Goal: Task Accomplishment & Management: Use online tool/utility

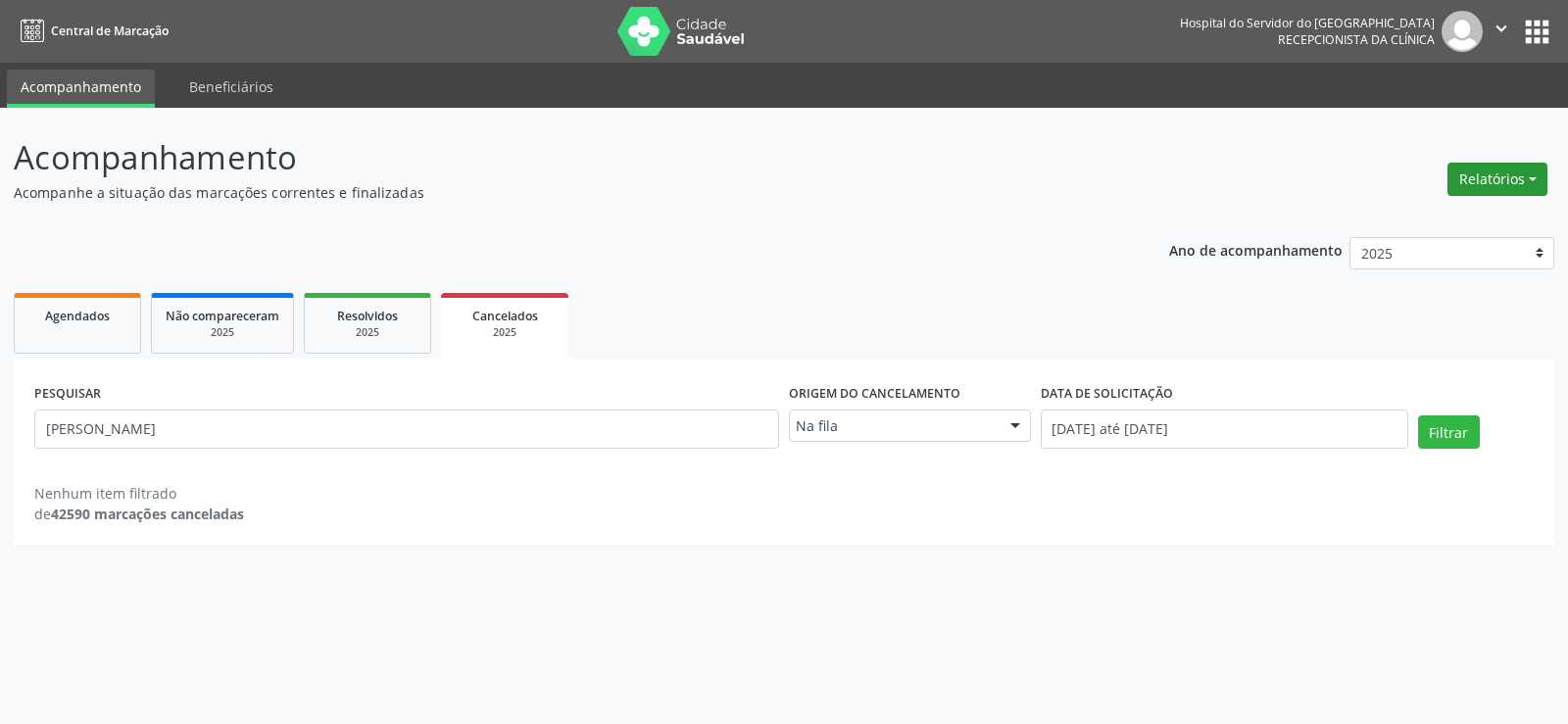
click at [1523, 192] on button "Relatórios" at bounding box center [1497, 179] width 100 height 33
click at [1467, 225] on link "Agendamentos" at bounding box center [1444, 222] width 211 height 28
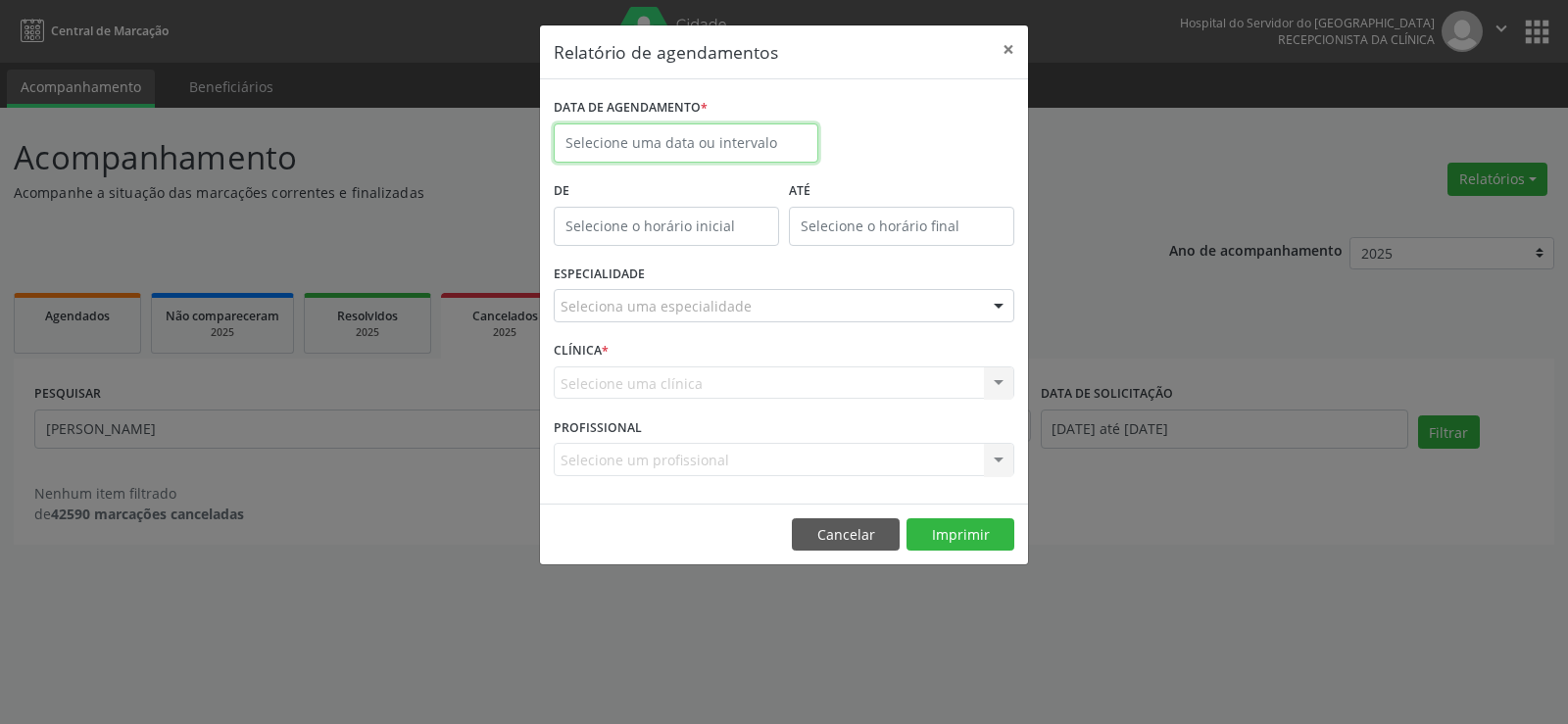
click at [716, 154] on body "Central de Marcação Hospital do Servidor do [GEOGRAPHIC_DATA] Recepcionista da …" at bounding box center [784, 362] width 1568 height 724
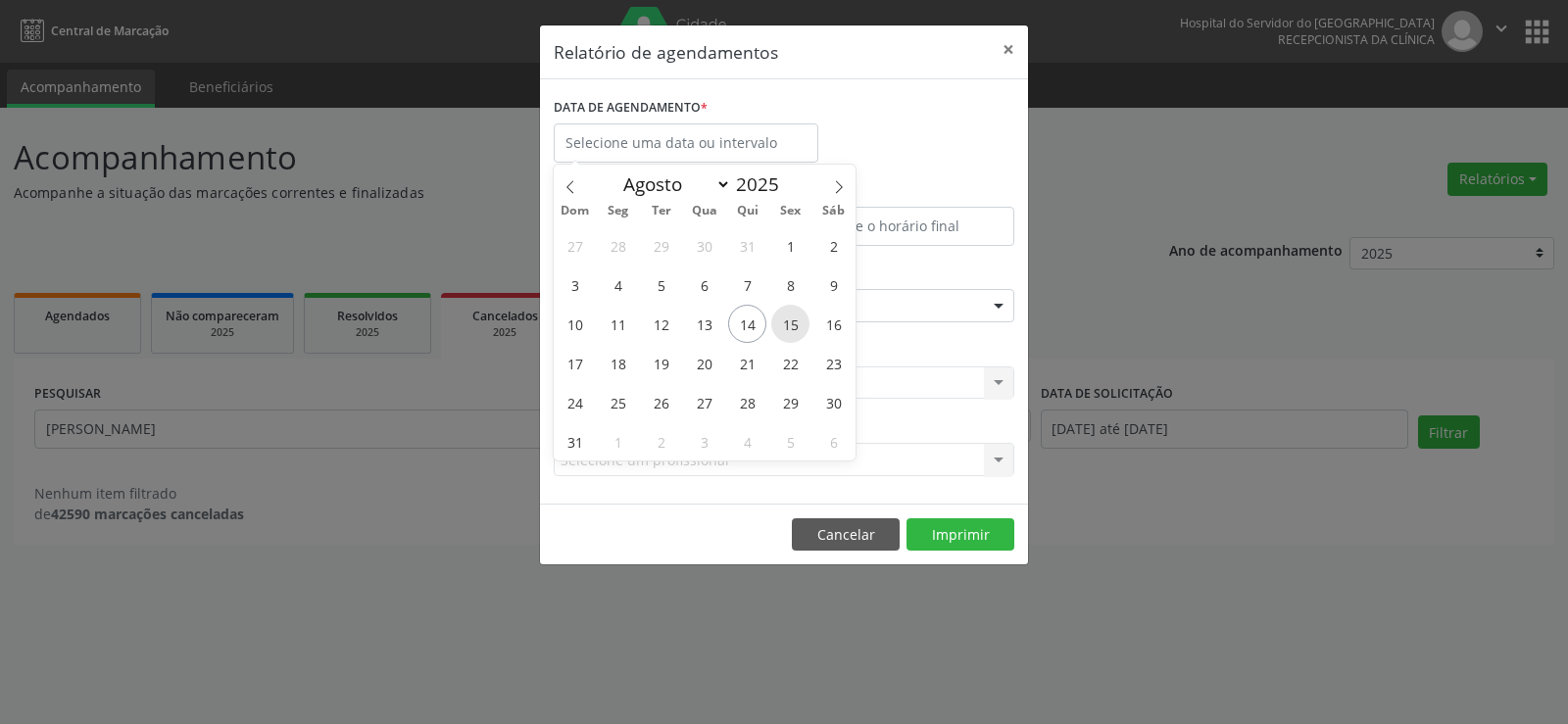
click at [790, 329] on span "15" at bounding box center [790, 323] width 38 height 38
type input "[DATE]"
click at [790, 329] on span "15" at bounding box center [790, 323] width 38 height 38
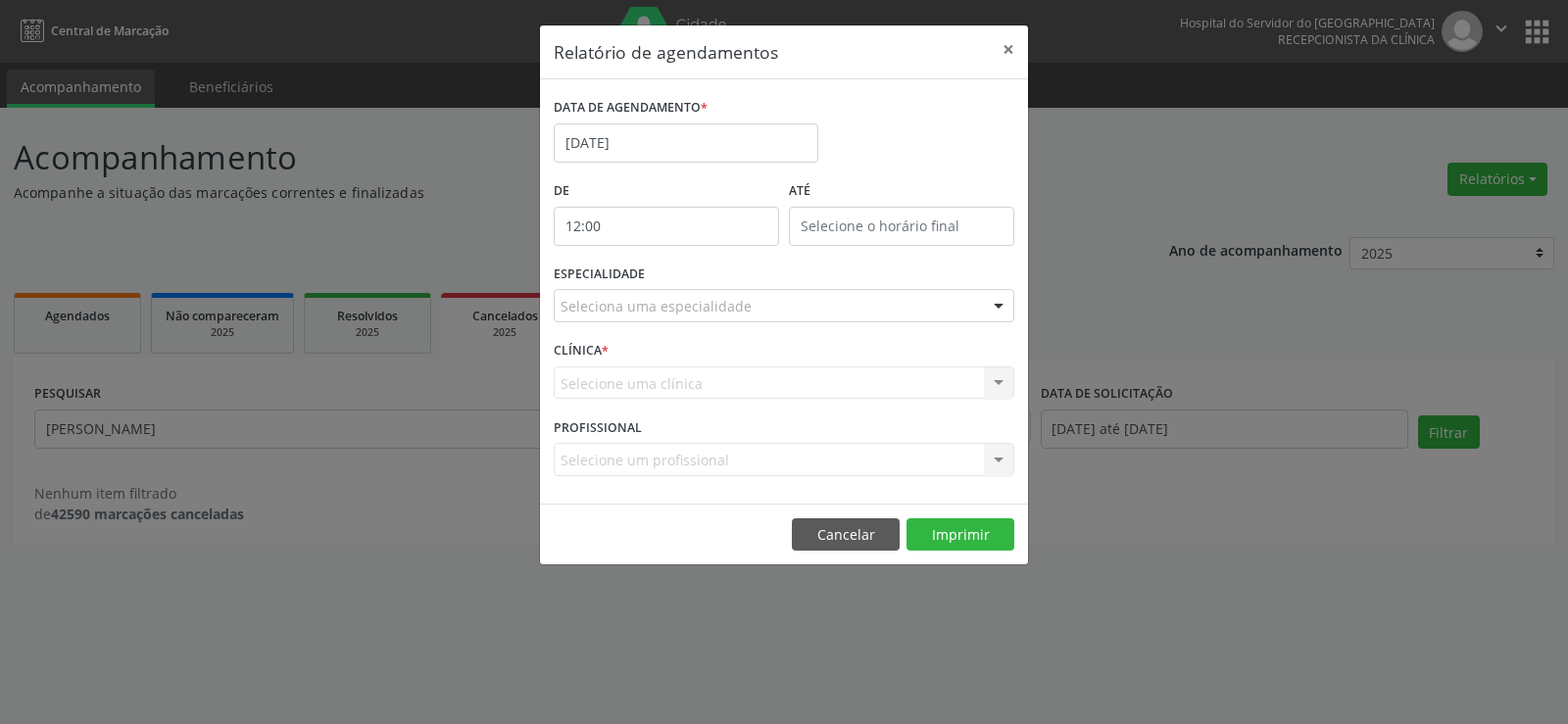
click at [654, 231] on input "12:00" at bounding box center [666, 227] width 226 height 39
click at [699, 277] on span at bounding box center [695, 279] width 14 height 20
type input "11:00"
type input "11"
click at [699, 277] on span at bounding box center [695, 279] width 14 height 20
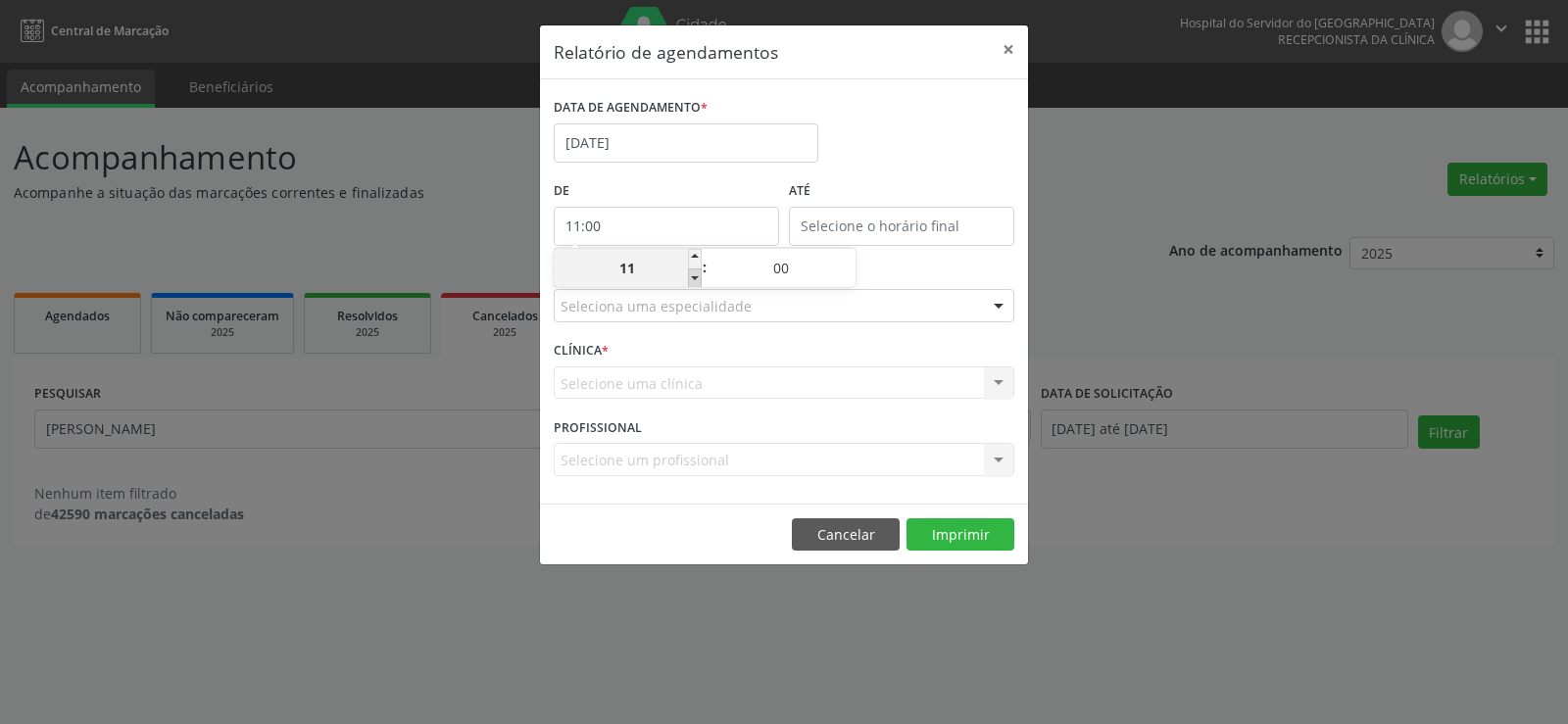
type input "10:00"
type input "10"
click at [699, 277] on span at bounding box center [695, 279] width 14 height 20
type input "09:00"
type input "09"
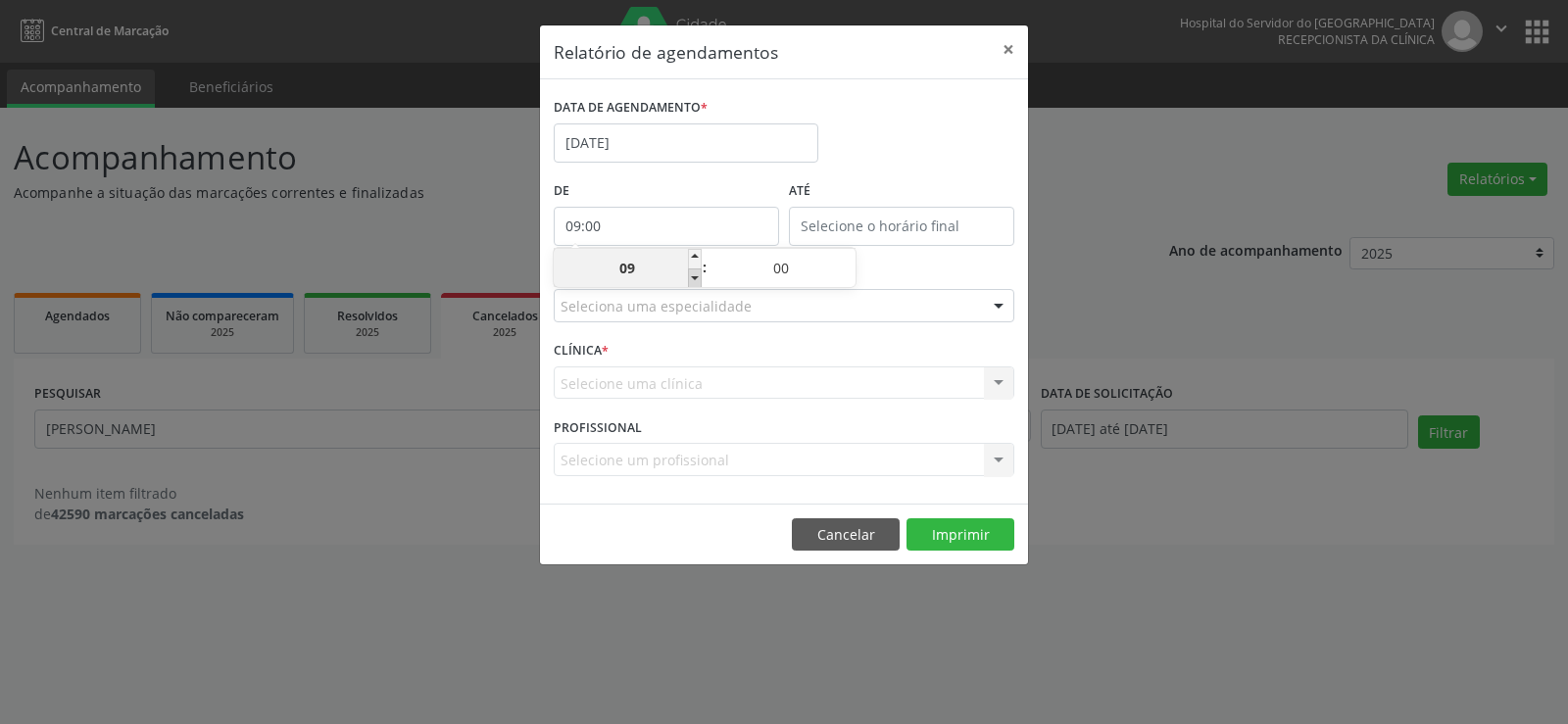
click at [699, 277] on span at bounding box center [695, 279] width 14 height 20
type input "08:00"
type input "08"
click at [699, 277] on span at bounding box center [695, 279] width 14 height 20
type input "07:00"
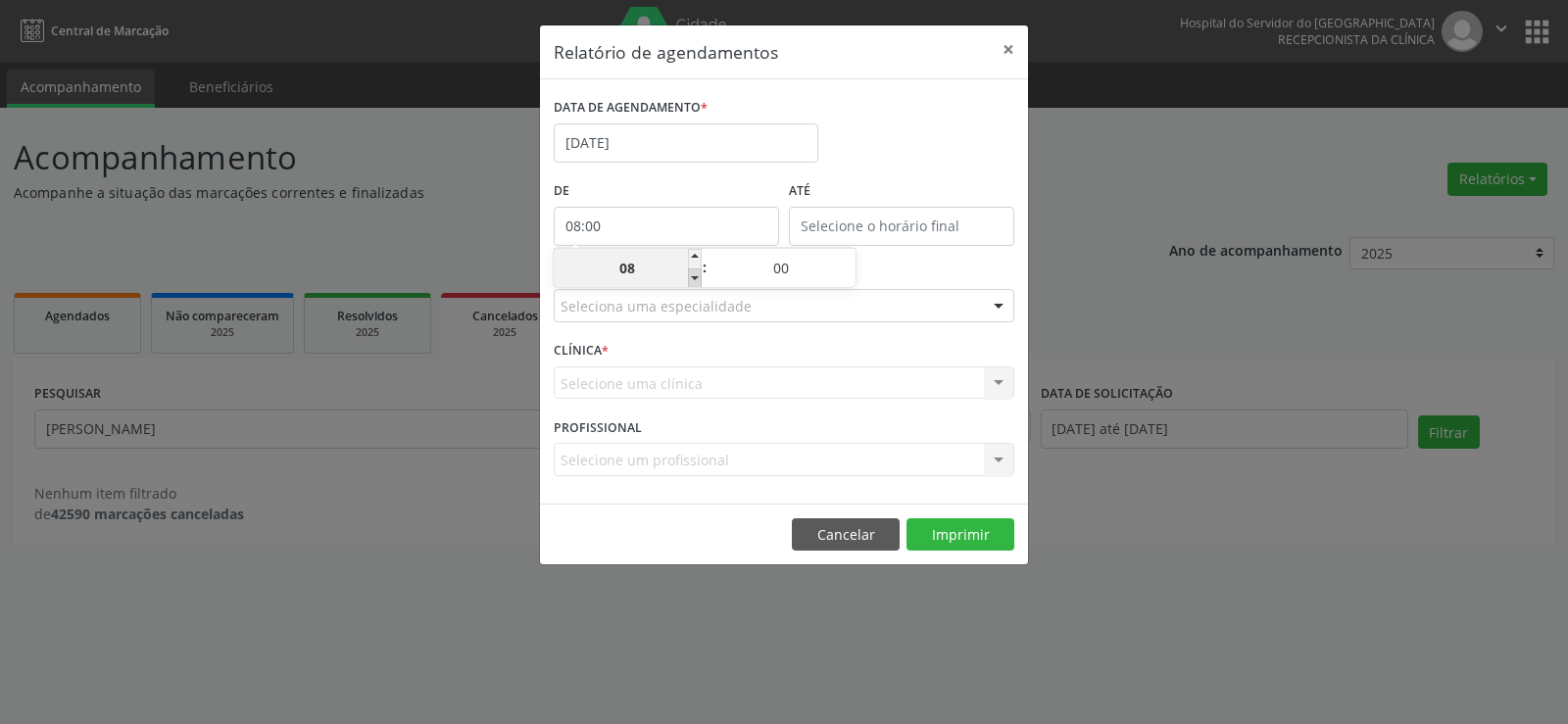
type input "07"
click at [699, 277] on span at bounding box center [695, 279] width 14 height 20
type input "06:00"
type input "06"
click at [699, 277] on span at bounding box center [695, 279] width 14 height 20
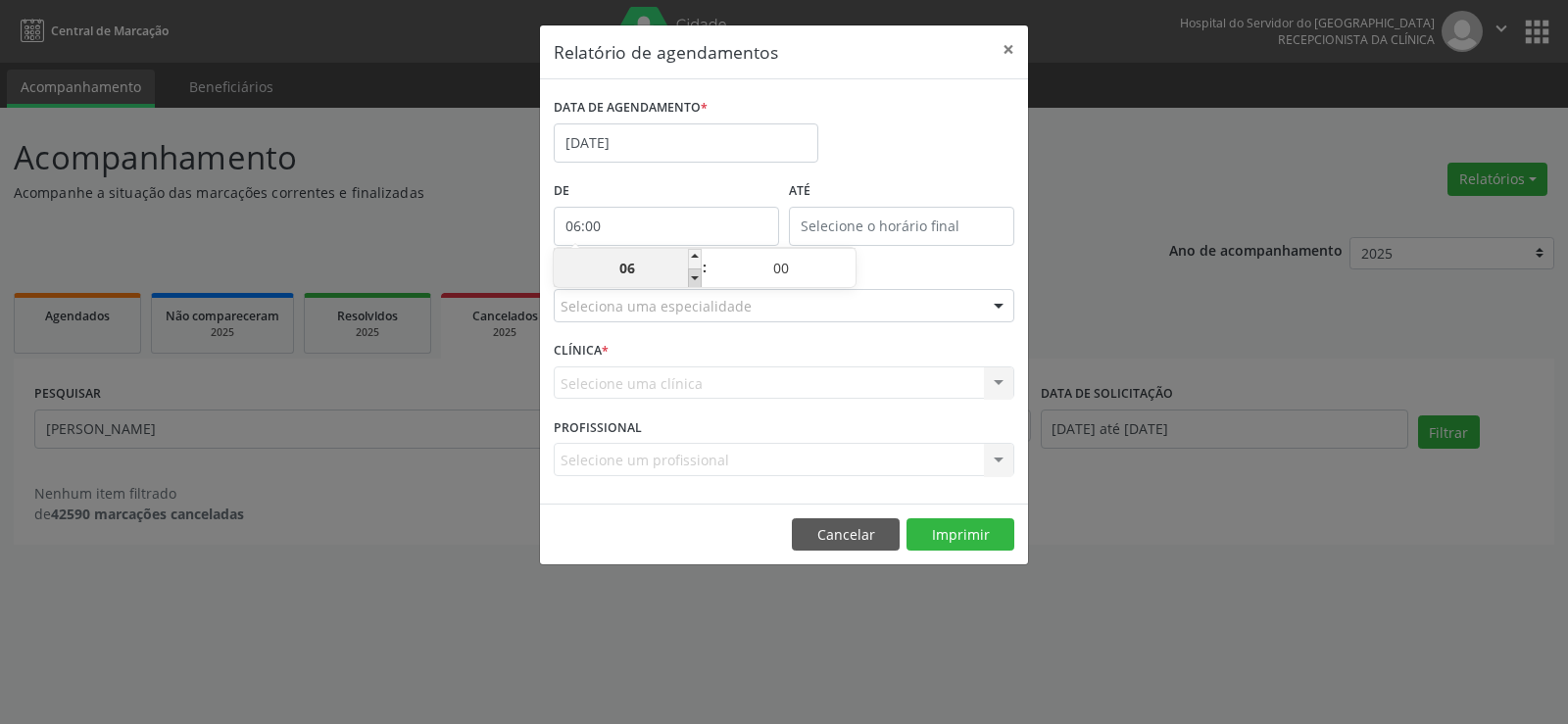
type input "05:00"
type input "05"
click at [853, 231] on input "text" at bounding box center [902, 227] width 226 height 39
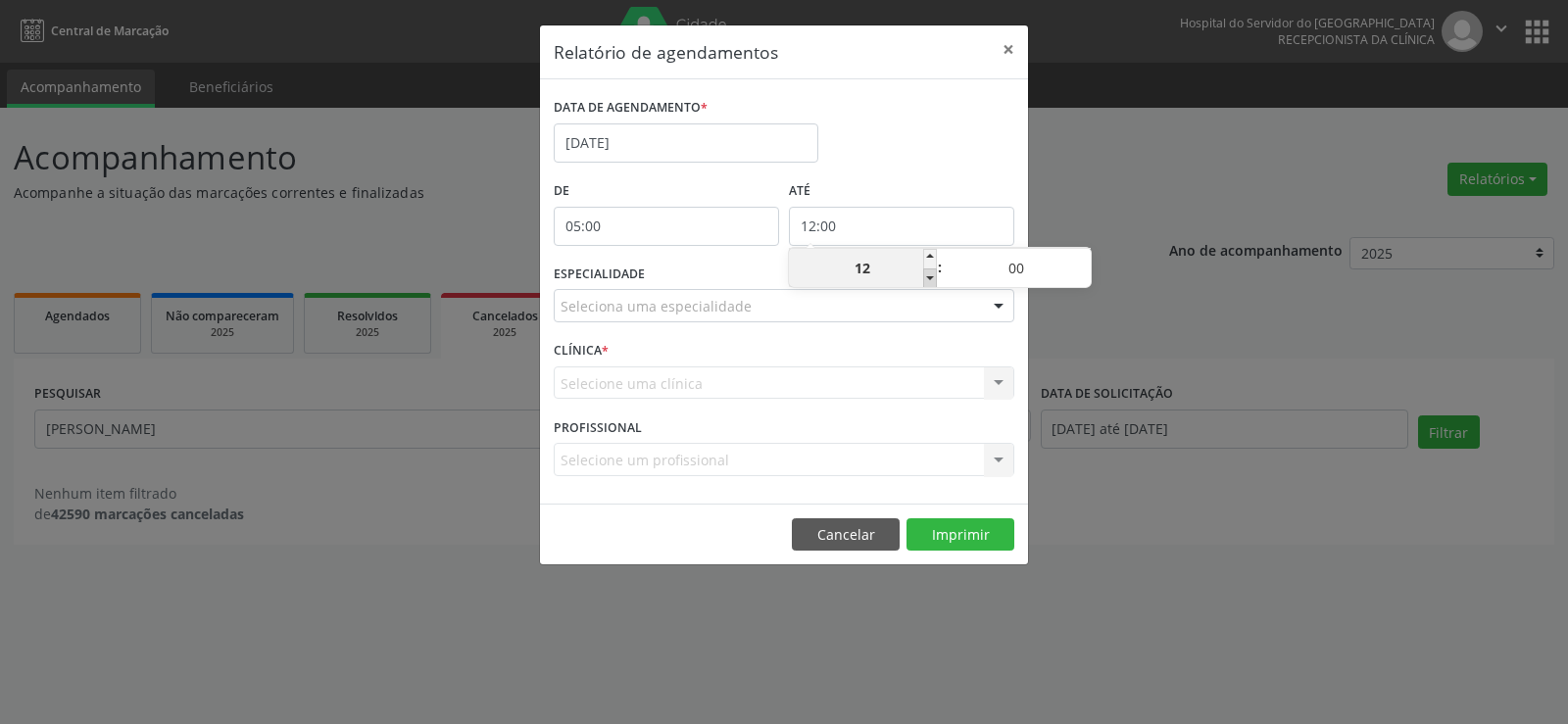
click at [924, 278] on span at bounding box center [930, 279] width 14 height 20
type input "11:00"
type input "11"
click at [924, 278] on span at bounding box center [930, 279] width 14 height 20
type input "10:00"
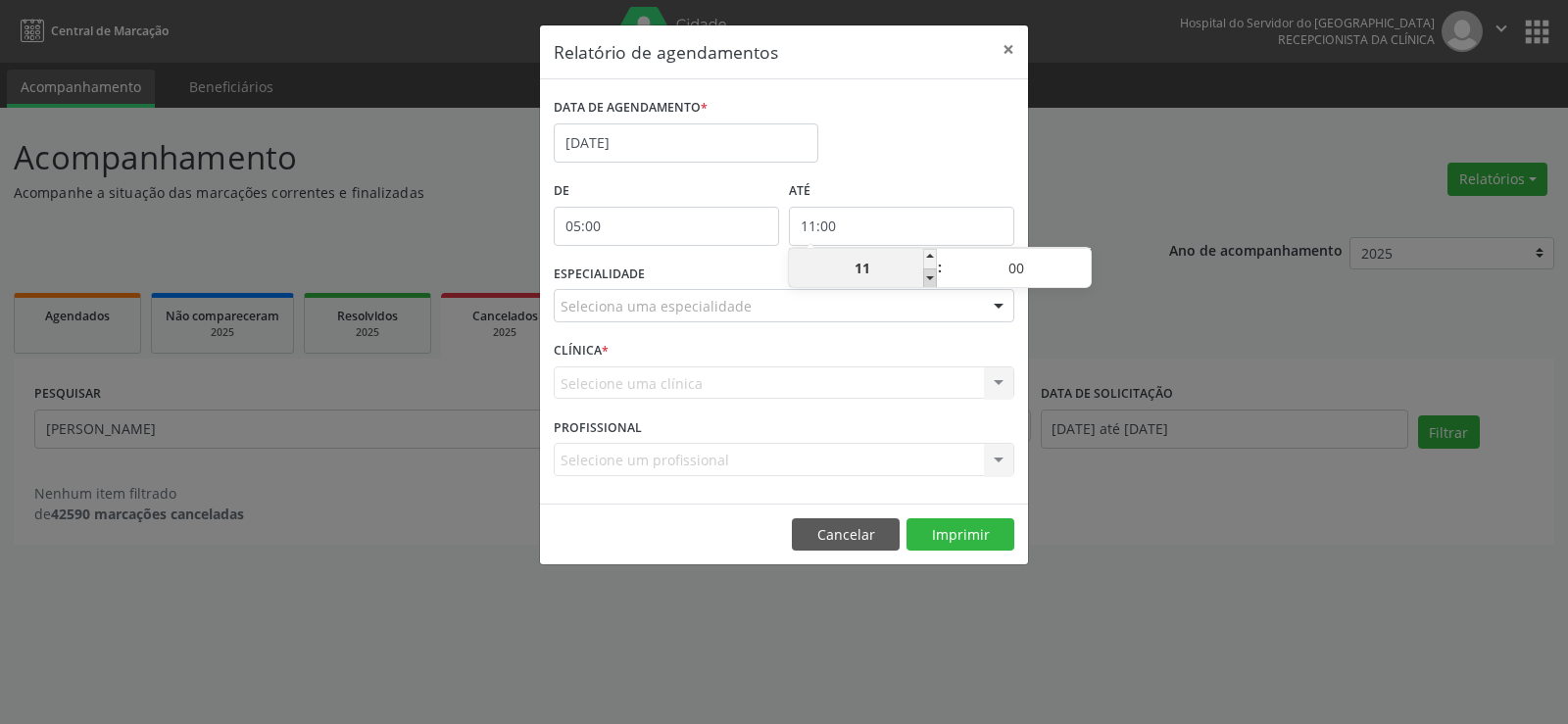
type input "10"
click at [1090, 253] on span at bounding box center [1084, 259] width 14 height 20
type input "10:05"
type input "05"
click at [1090, 253] on span at bounding box center [1084, 259] width 14 height 20
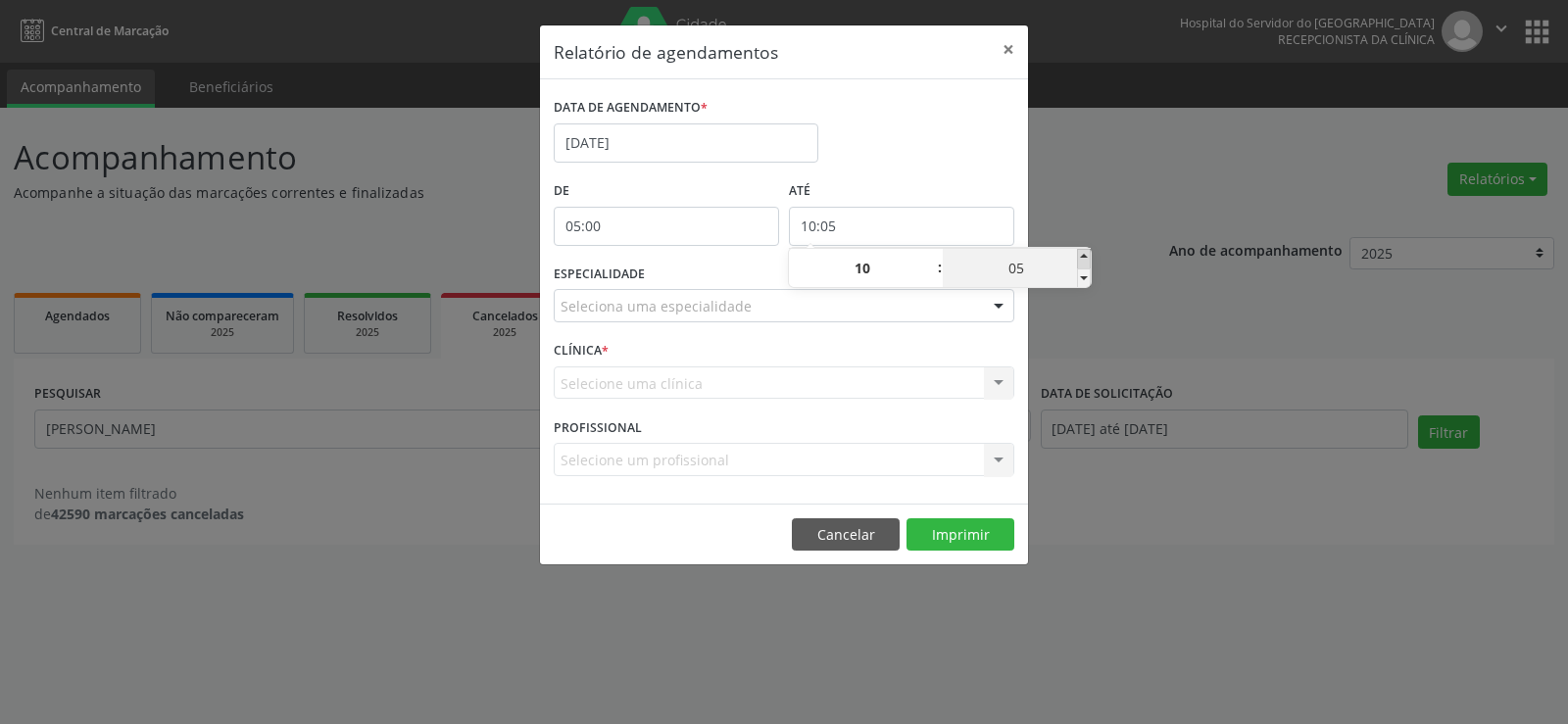
type input "10:10"
type input "10"
click at [1090, 253] on span at bounding box center [1084, 259] width 14 height 20
type input "10:15"
type input "15"
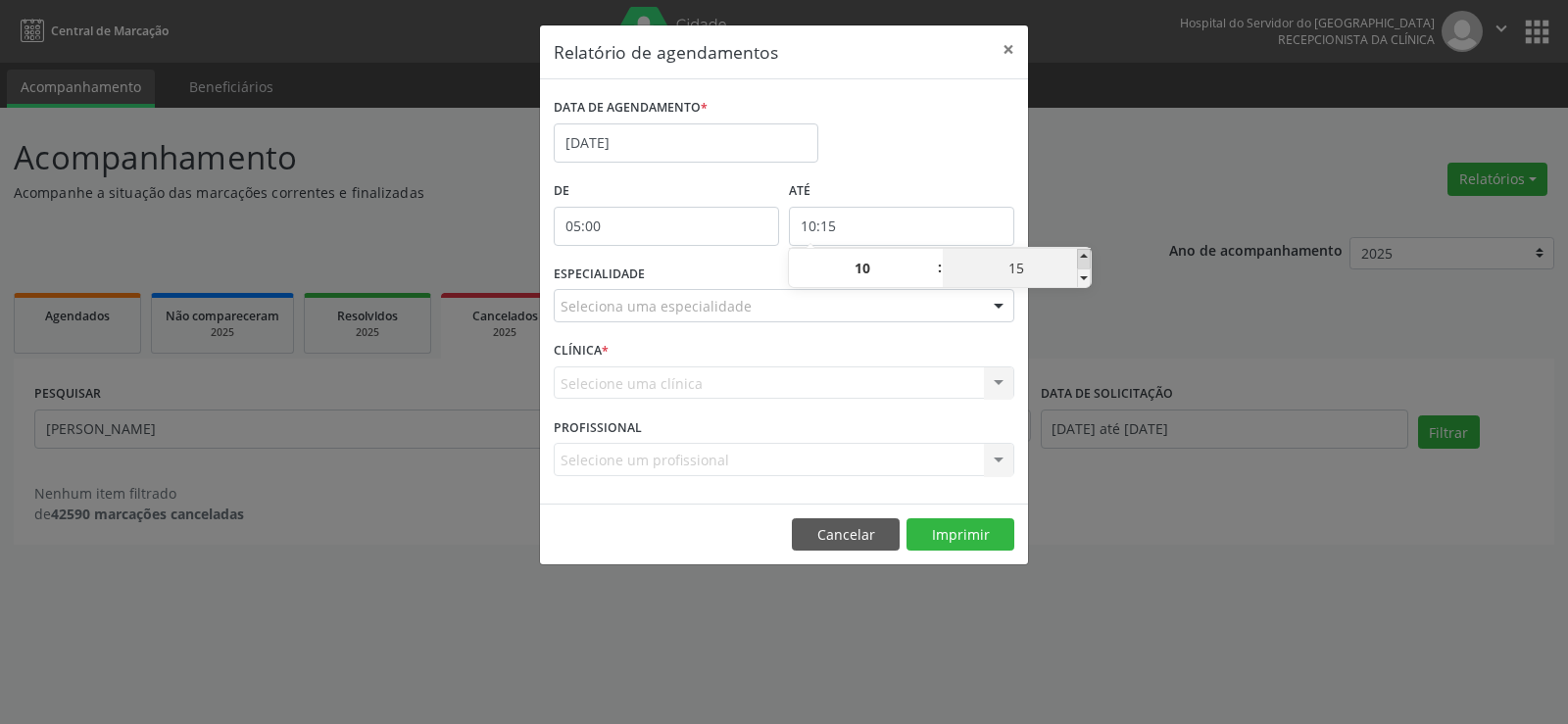
click at [1090, 253] on span at bounding box center [1084, 259] width 14 height 20
type input "10:20"
type input "20"
click at [1090, 253] on span at bounding box center [1084, 259] width 14 height 20
type input "10:25"
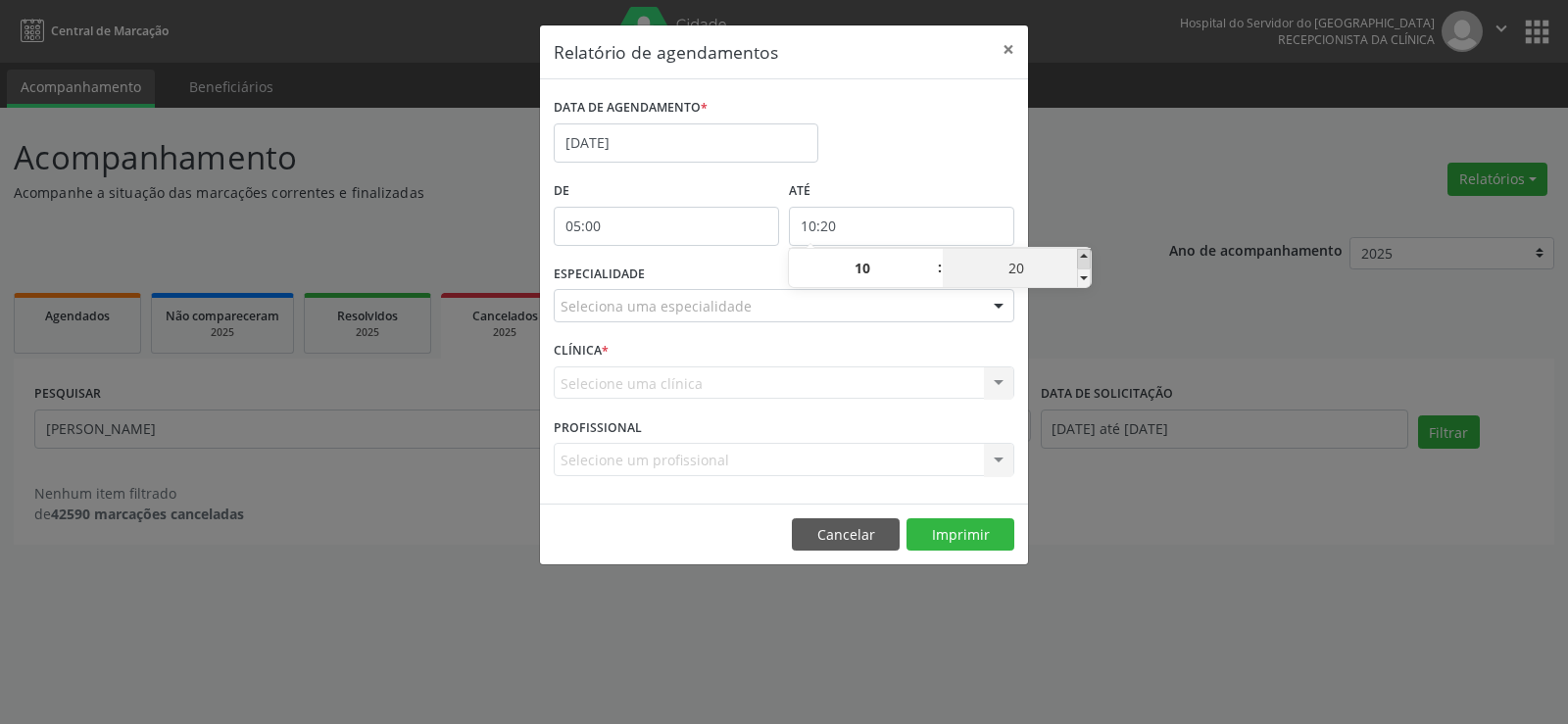
type input "25"
click at [1090, 253] on span at bounding box center [1084, 259] width 14 height 20
type input "10:30"
type input "30"
click at [1090, 253] on span at bounding box center [1084, 259] width 14 height 20
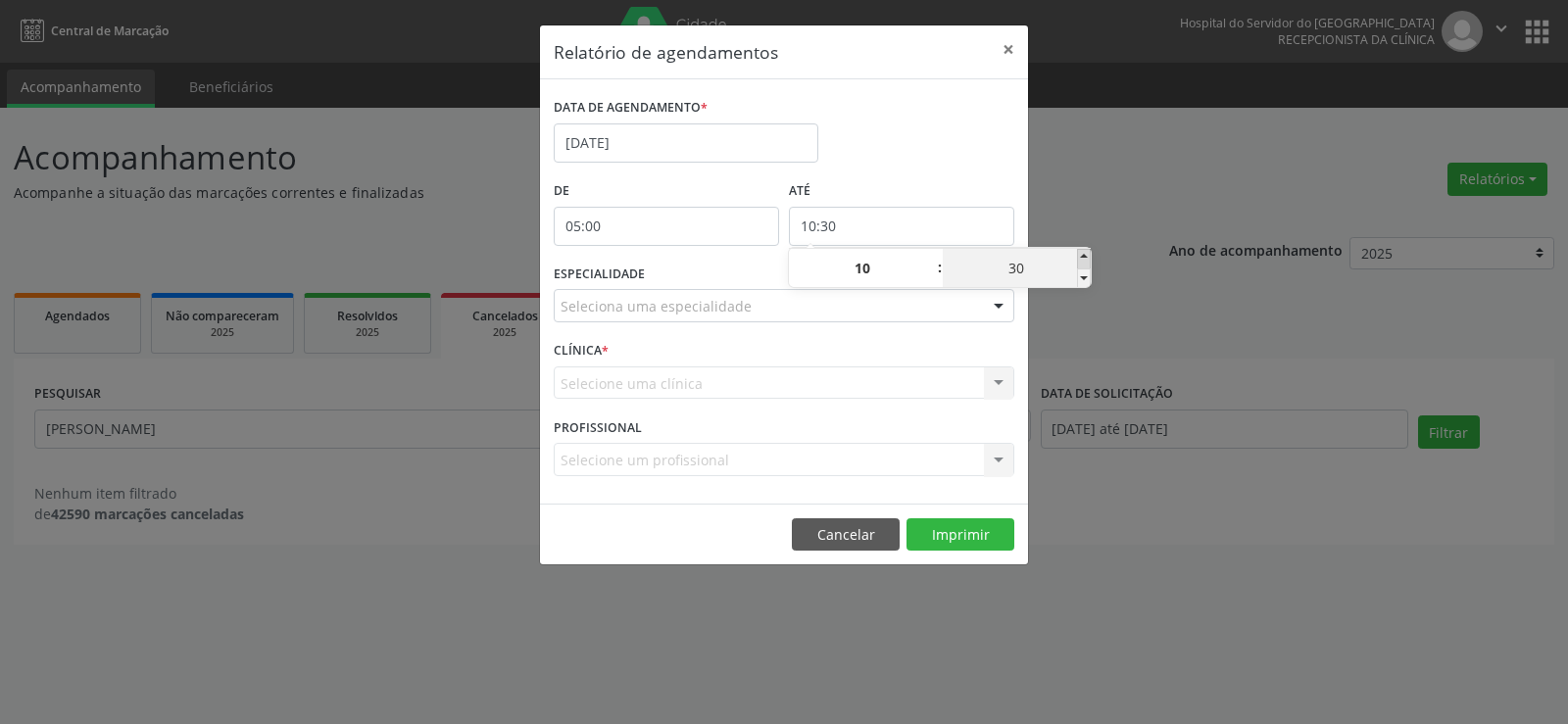
type input "10:35"
type input "35"
click at [1090, 253] on span at bounding box center [1084, 259] width 14 height 20
type input "10:40"
type input "40"
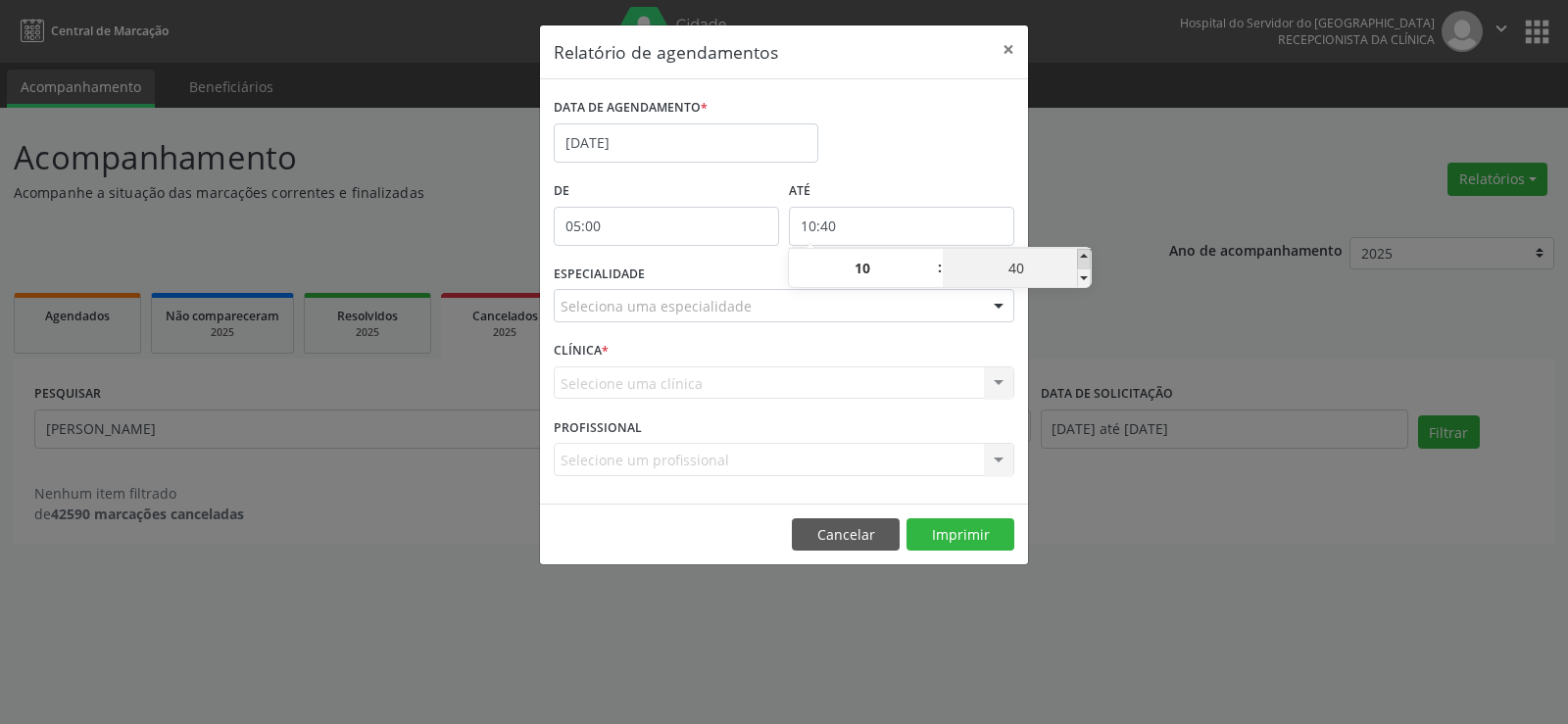
click at [1090, 253] on span at bounding box center [1084, 259] width 14 height 20
type input "10:45"
type input "45"
click at [1090, 253] on span at bounding box center [1084, 259] width 14 height 20
type input "10:50"
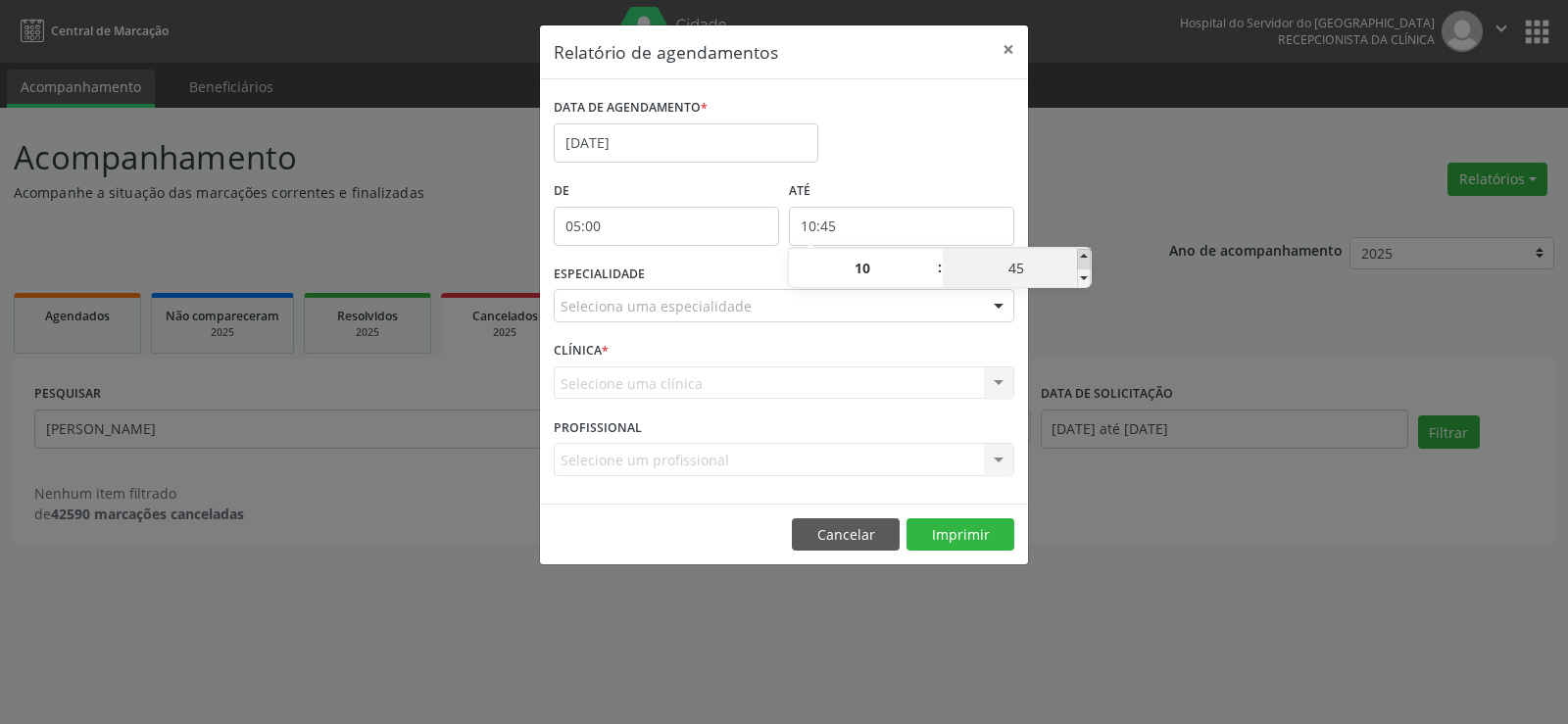
type input "50"
click at [1090, 253] on span at bounding box center [1084, 259] width 14 height 20
type input "10:55"
type input "55"
click at [1097, 216] on div "Relatório de agendamentos × DATA DE AGENDAMENTO * [DATE] De 05:00 ATÉ 10:55 ESP…" at bounding box center [784, 362] width 1568 height 724
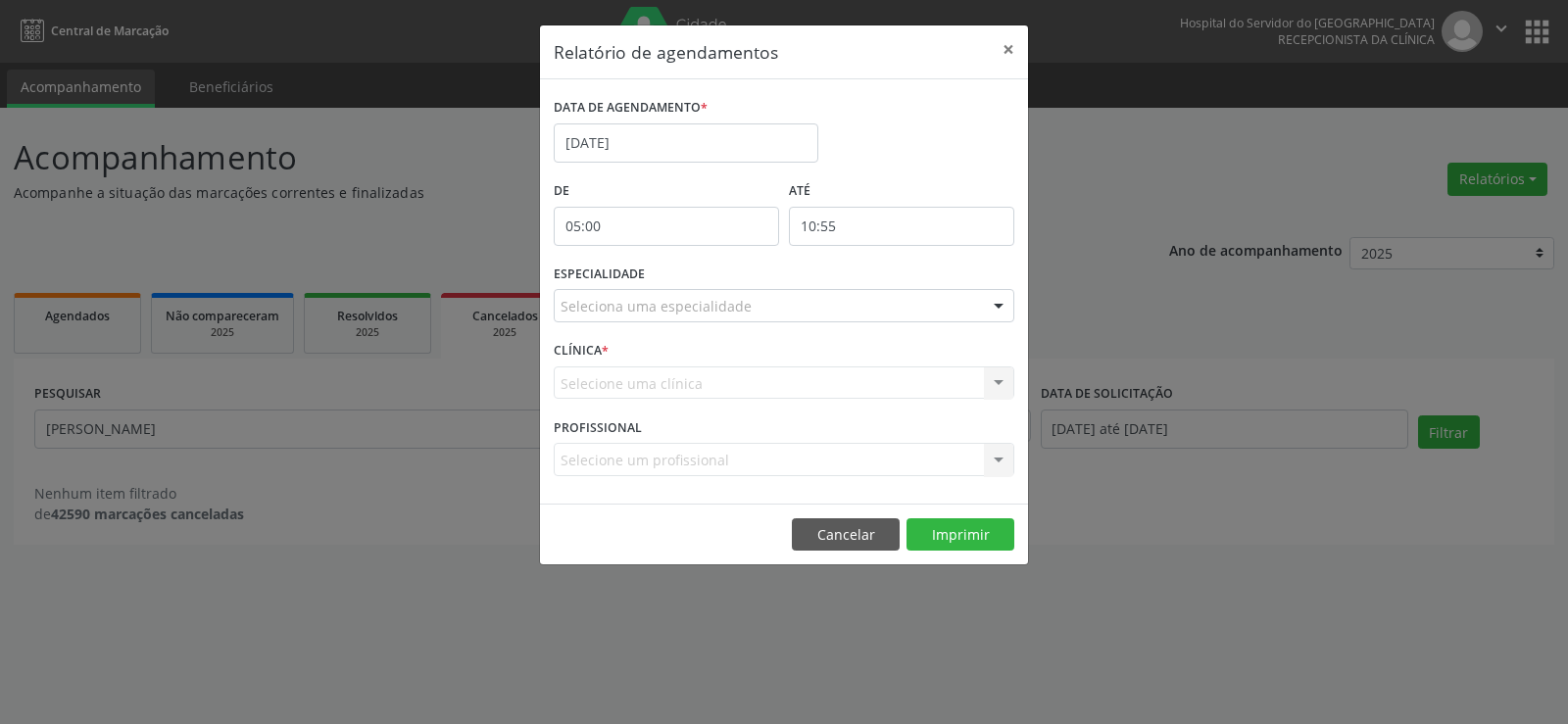
click at [1002, 307] on div at bounding box center [999, 306] width 30 height 33
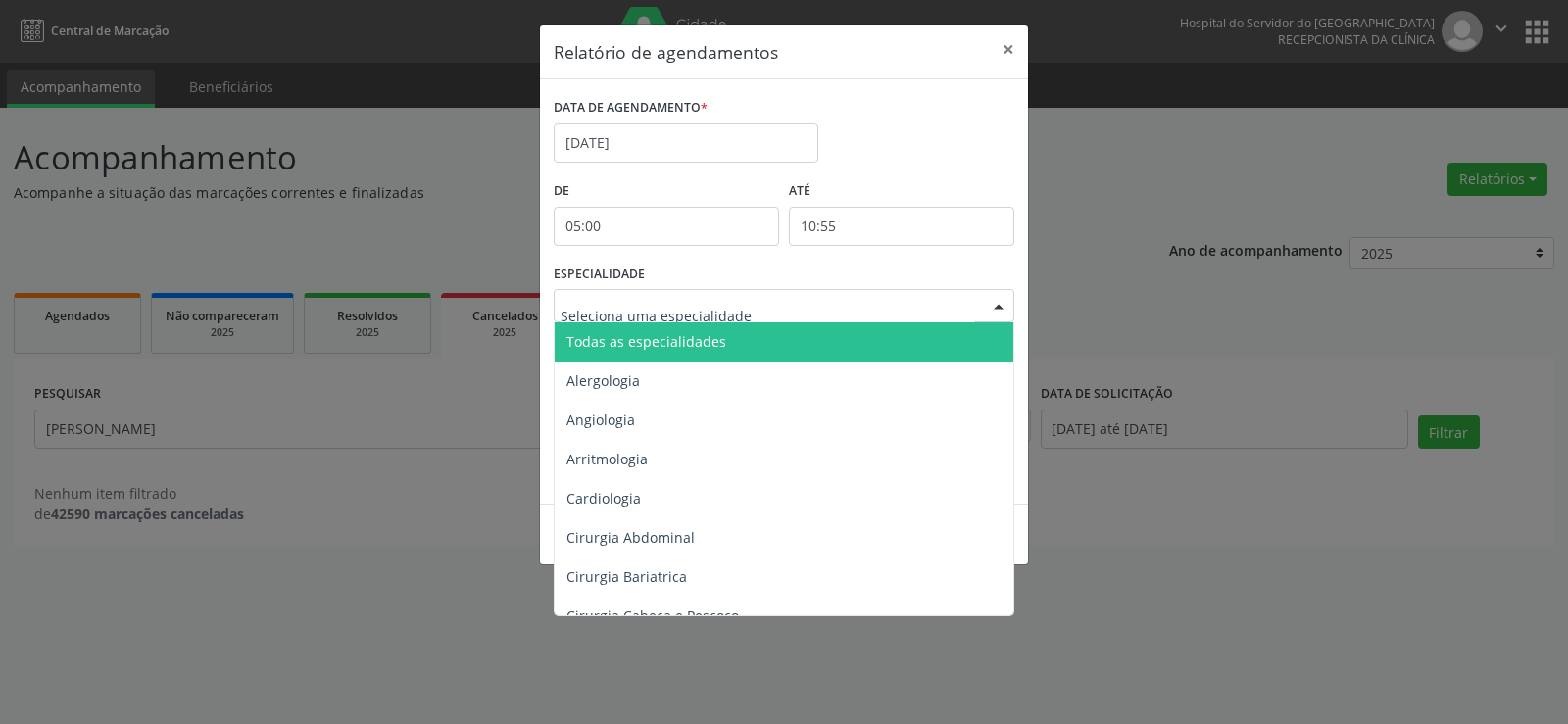
click at [967, 348] on span "Todas as especialidades" at bounding box center [785, 342] width 461 height 39
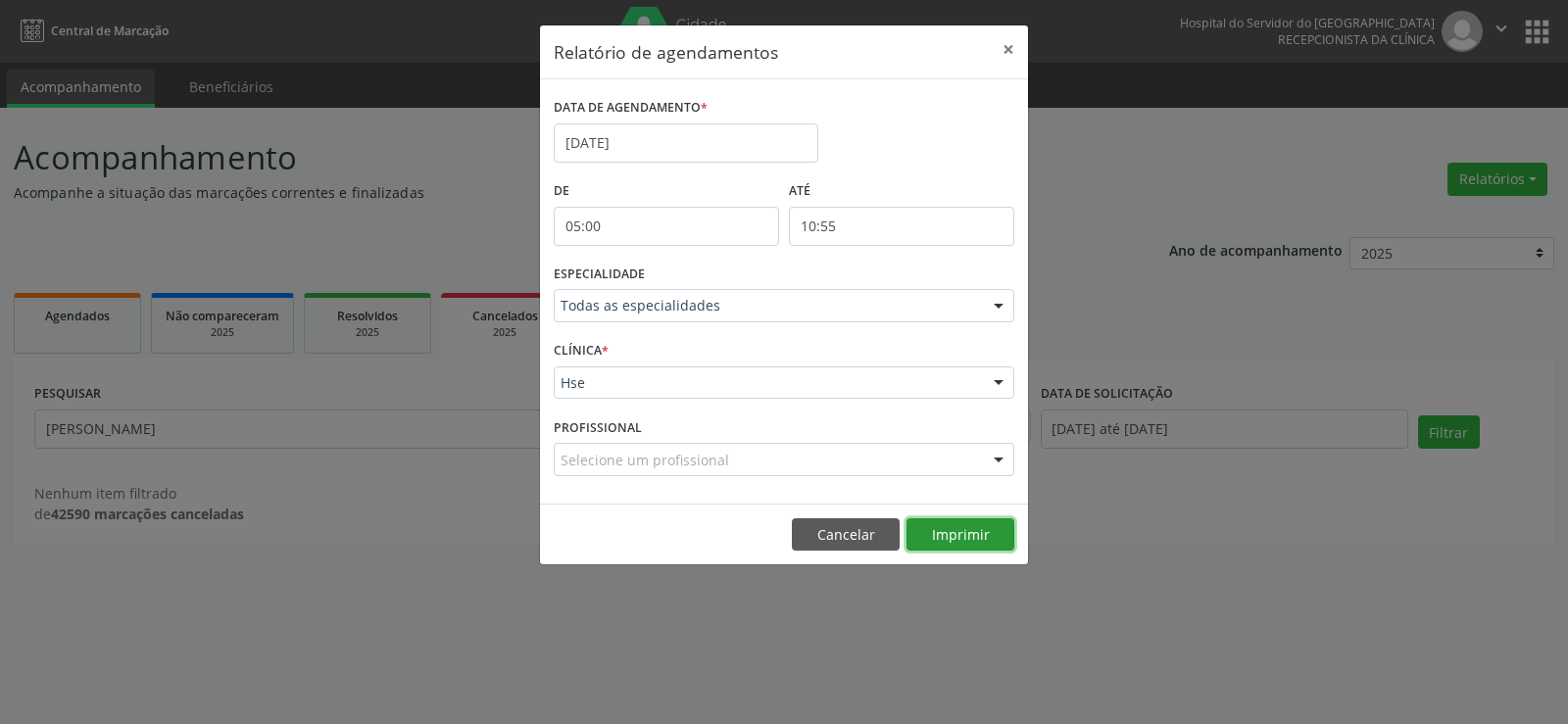
click at [964, 529] on button "Imprimir" at bounding box center [960, 535] width 107 height 33
